Goal: Information Seeking & Learning: Learn about a topic

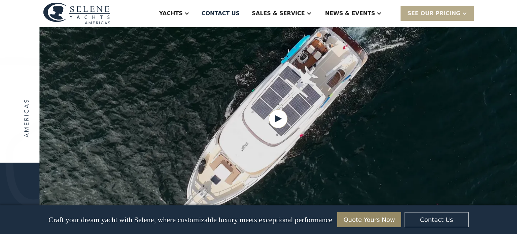
scroll to position [854, 0]
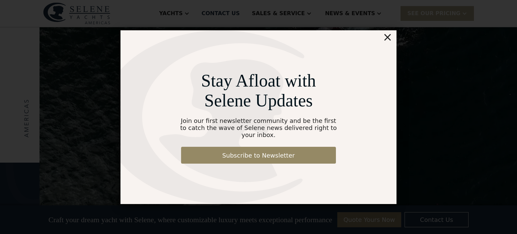
click at [390, 40] on div "×" at bounding box center [388, 36] width 10 height 13
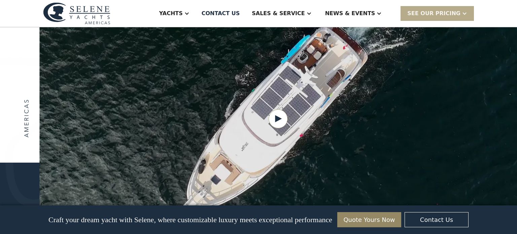
click at [78, 11] on img at bounding box center [76, 13] width 67 height 22
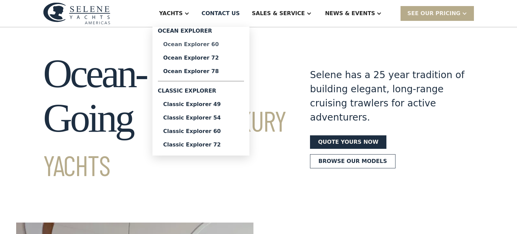
click at [219, 43] on div "Ocean Explorer 60" at bounding box center [200, 44] width 75 height 5
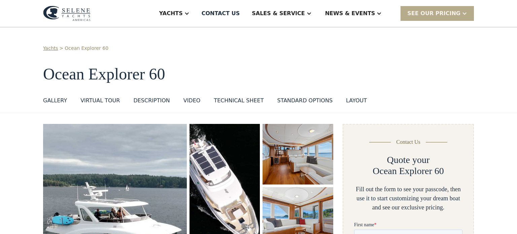
click at [219, 43] on div "Yachts > Ocean Explorer 60 Ocean Explorer 60 GALLERY GALLERY VIRTUAL TOUR DESCR…" at bounding box center [258, 70] width 517 height 86
click at [149, 101] on div "DESCRIPTION" at bounding box center [151, 101] width 36 height 8
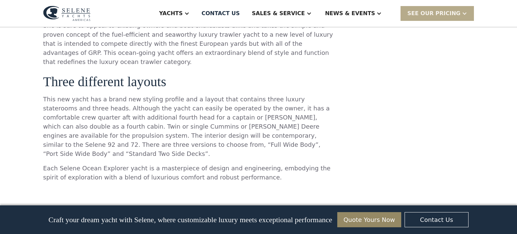
scroll to position [643, 0]
